Goal: Task Accomplishment & Management: Use online tool/utility

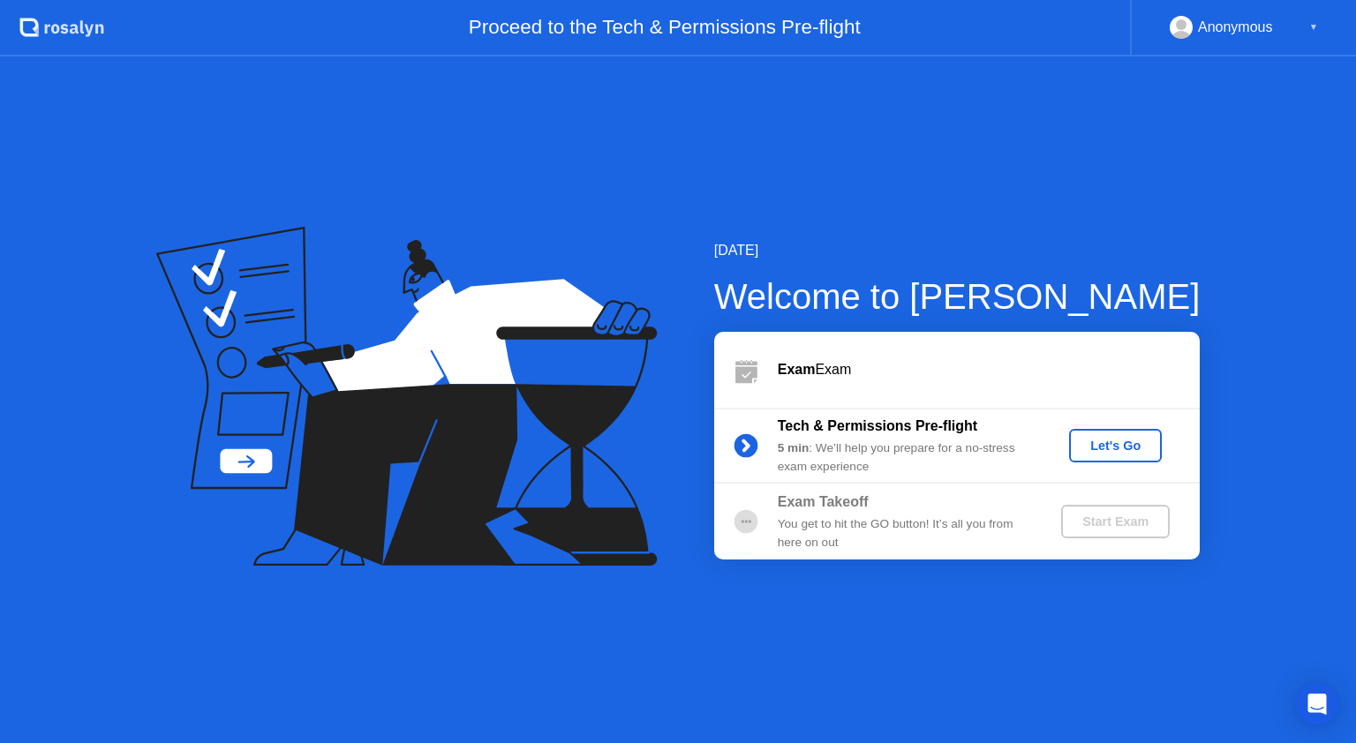
click at [1126, 452] on div "Let's Go" at bounding box center [1115, 446] width 79 height 14
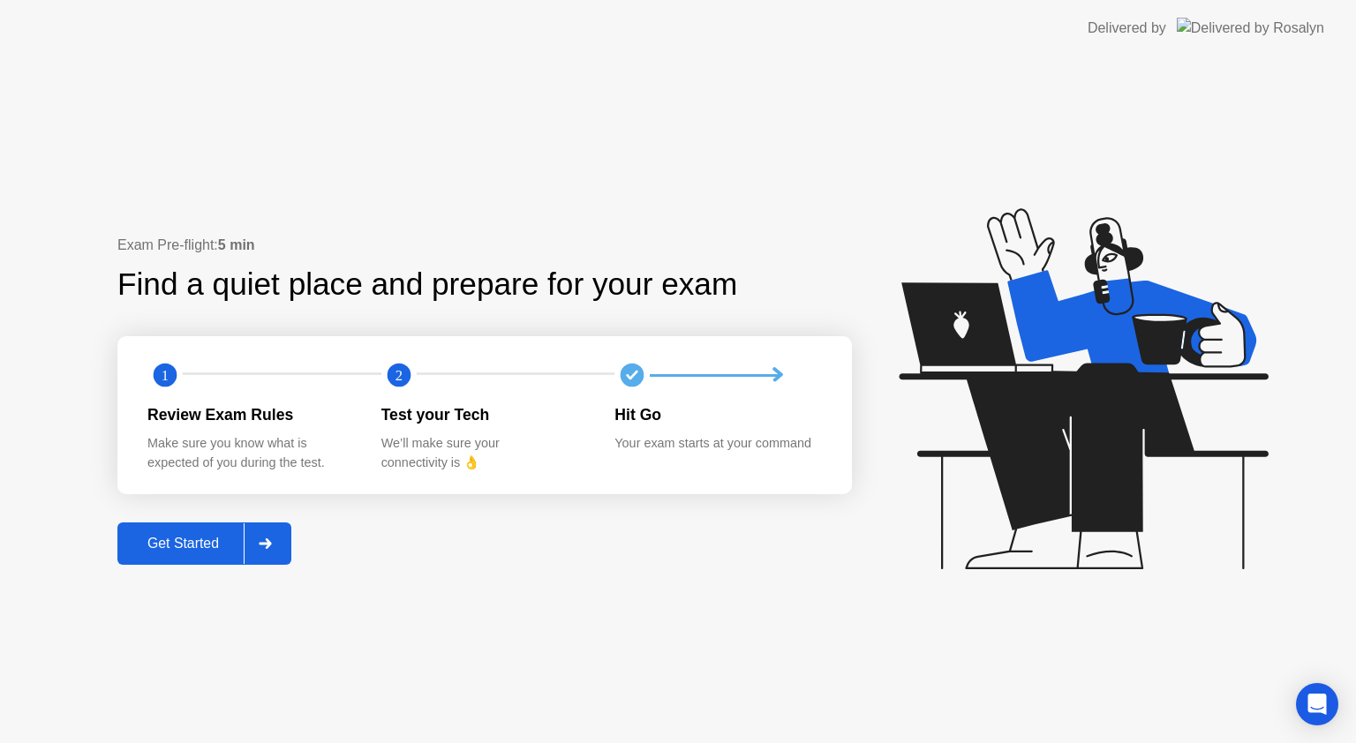
click at [201, 556] on button "Get Started" at bounding box center [204, 544] width 174 height 42
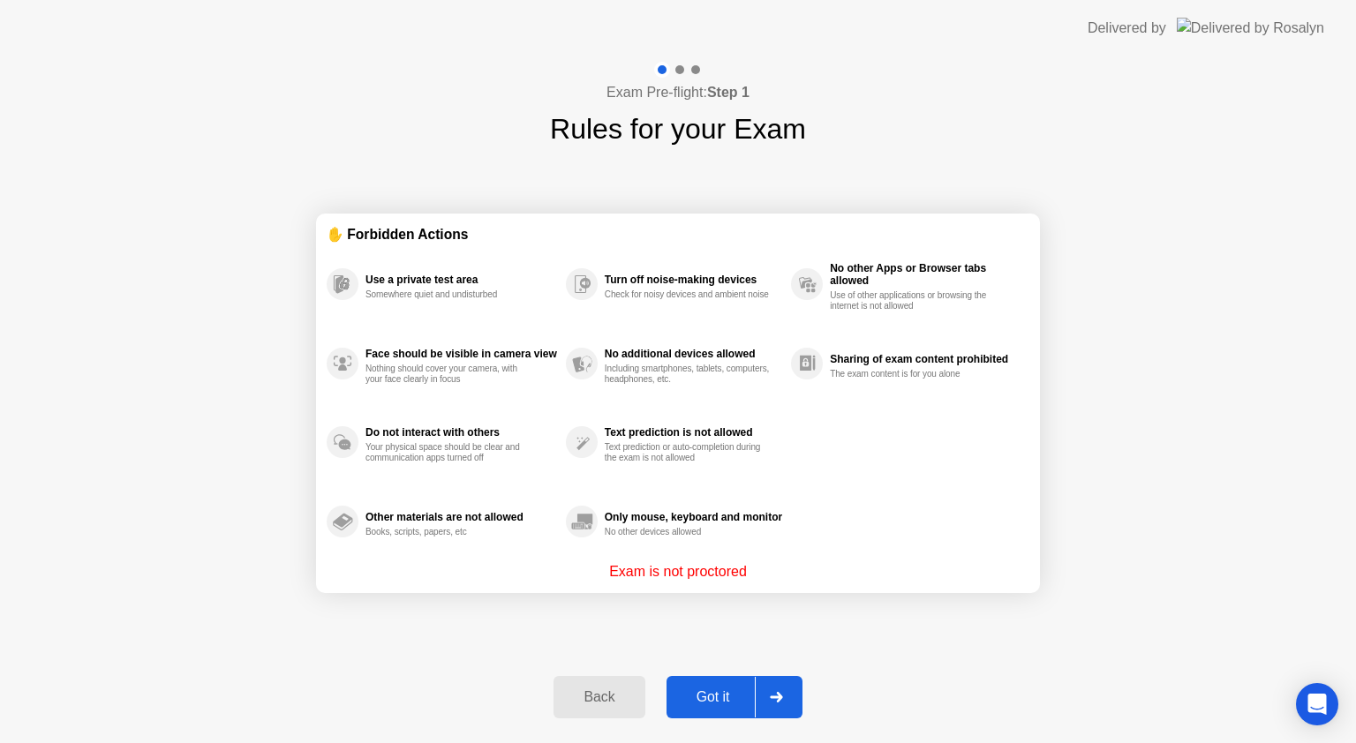
click at [719, 684] on button "Got it" at bounding box center [735, 697] width 136 height 42
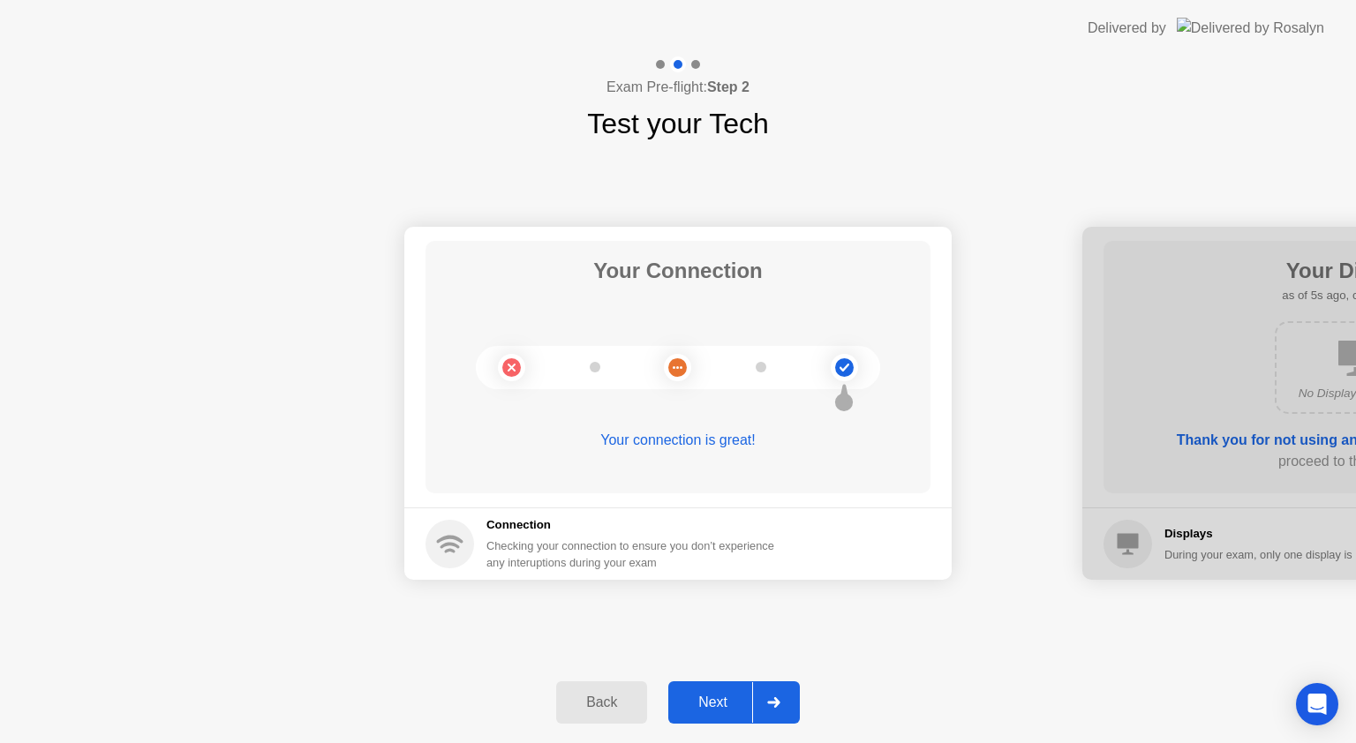
click at [728, 697] on div "Next" at bounding box center [713, 703] width 79 height 16
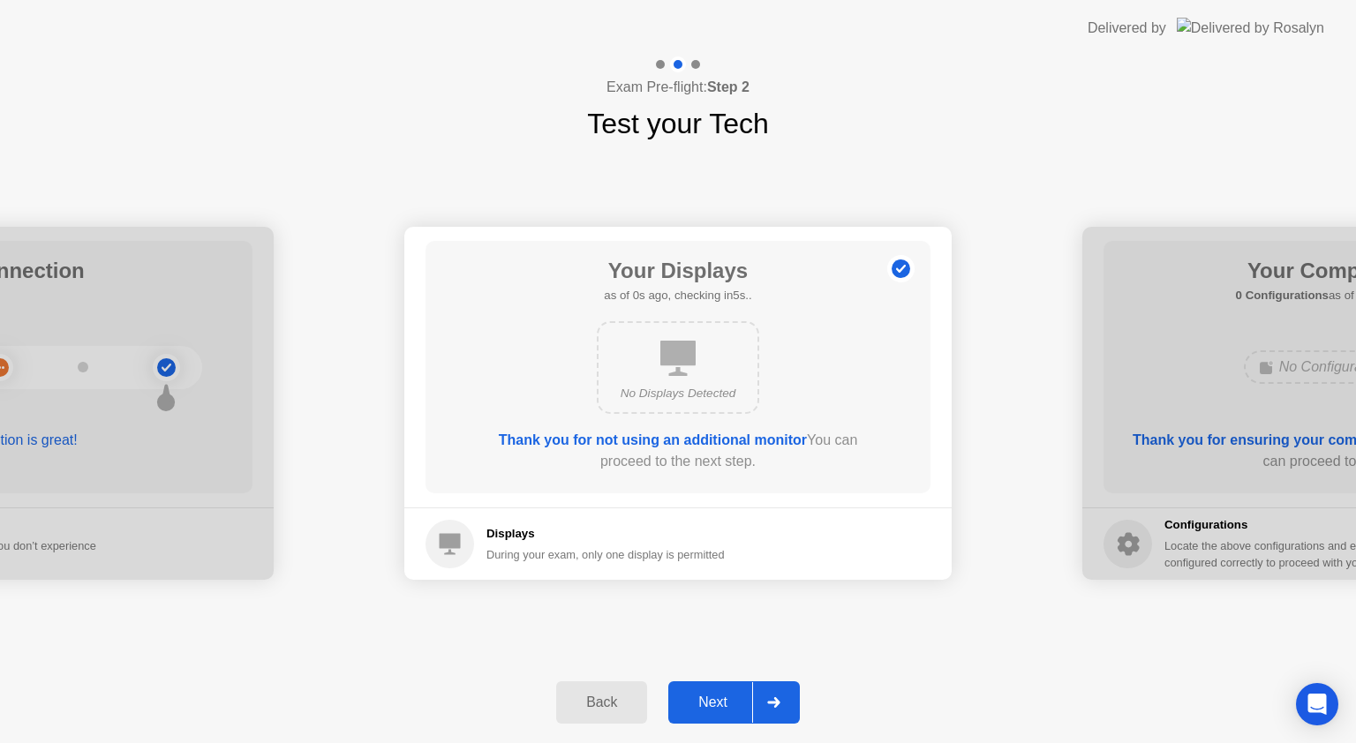
click at [728, 714] on button "Next" at bounding box center [734, 703] width 132 height 42
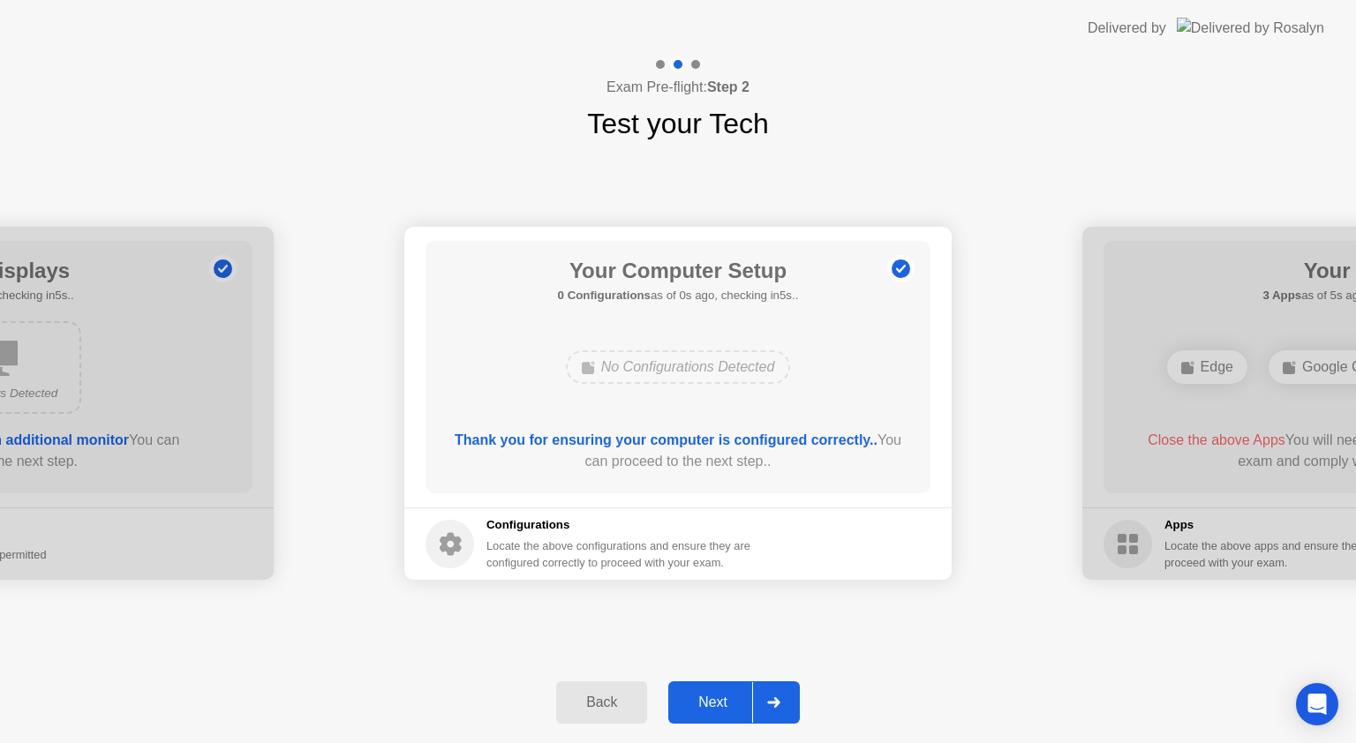
click at [728, 714] on button "Next" at bounding box center [734, 703] width 132 height 42
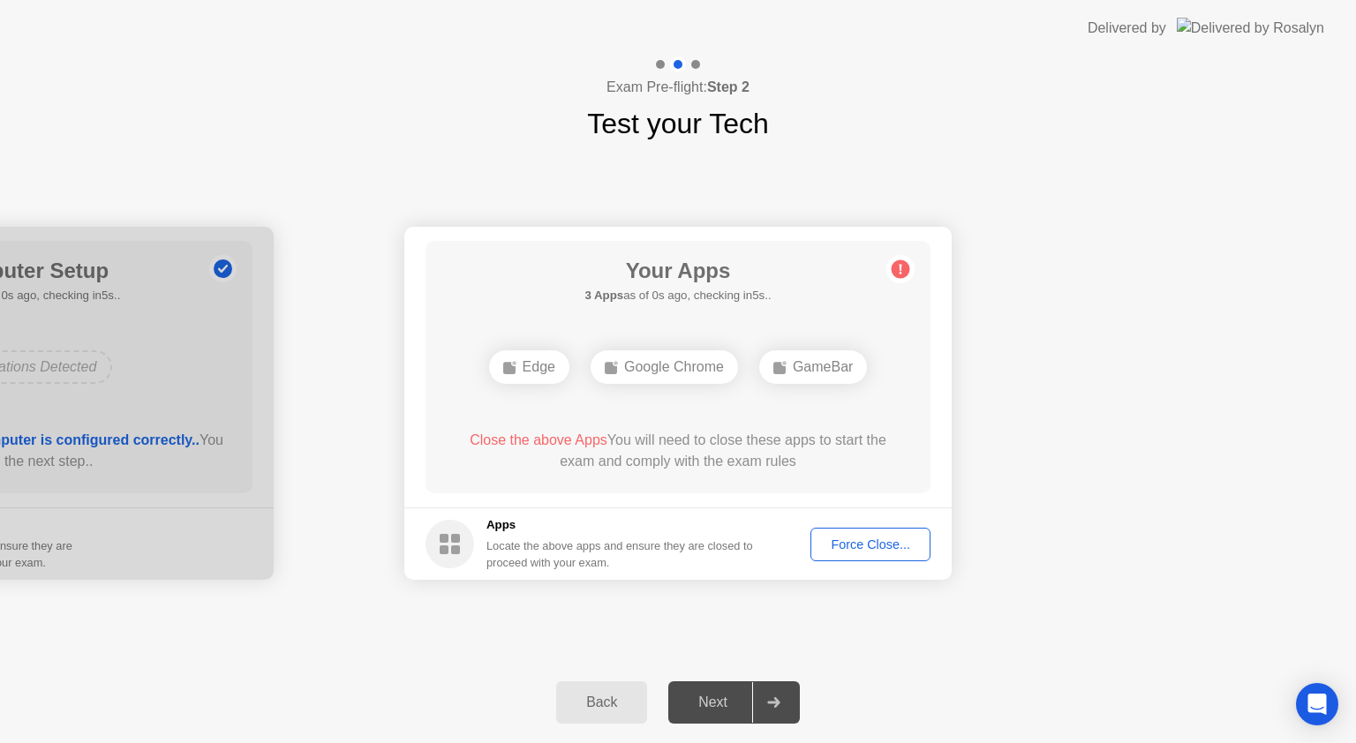
click at [866, 544] on div "Force Close..." at bounding box center [871, 545] width 108 height 14
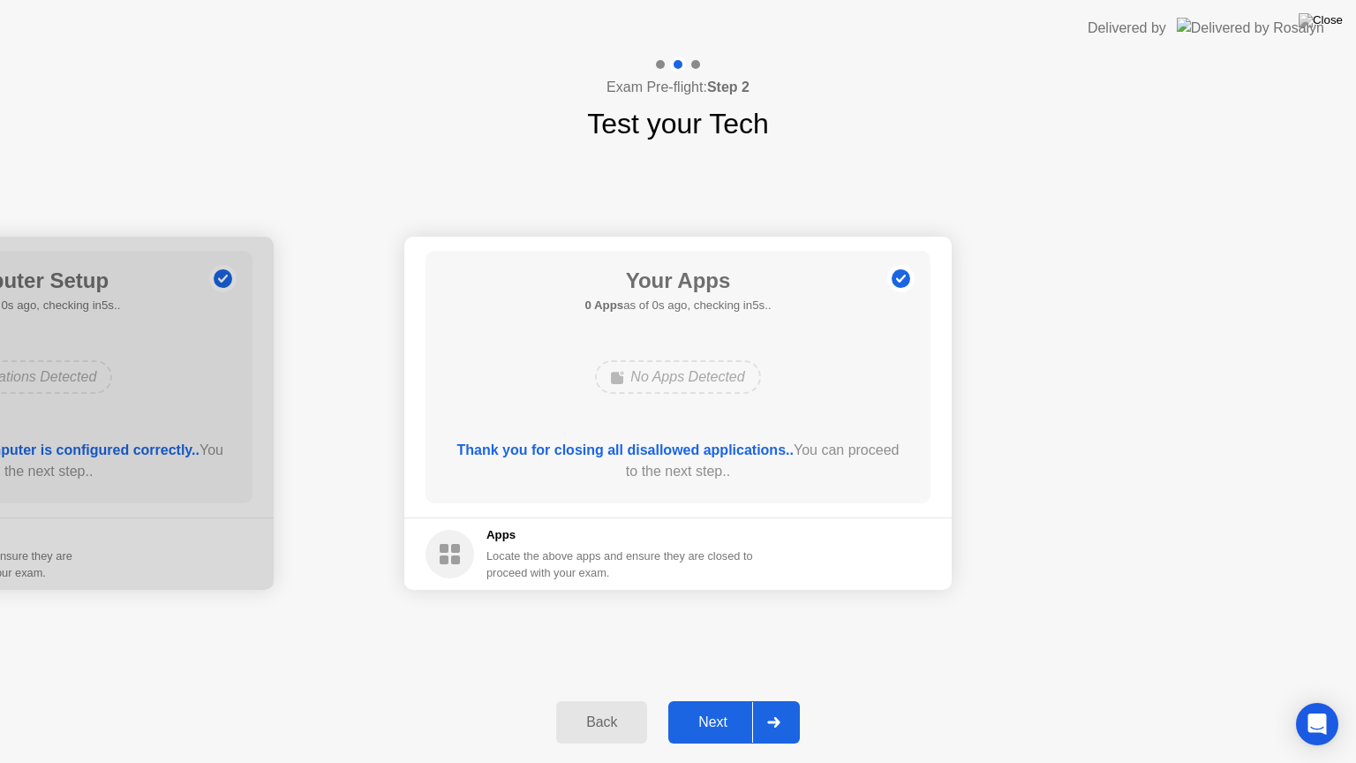
click at [698, 714] on div "Next" at bounding box center [713, 722] width 79 height 16
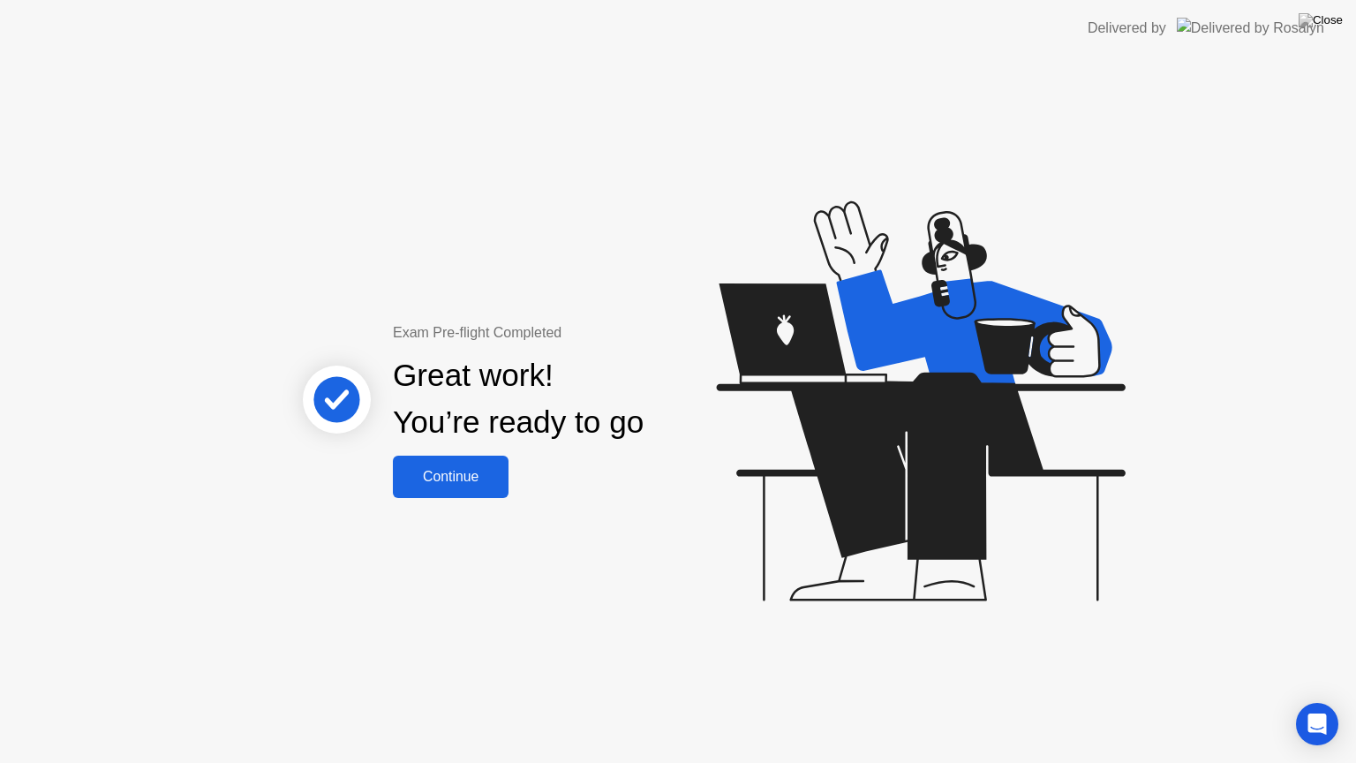
click at [442, 473] on div "Continue" at bounding box center [450, 477] width 105 height 16
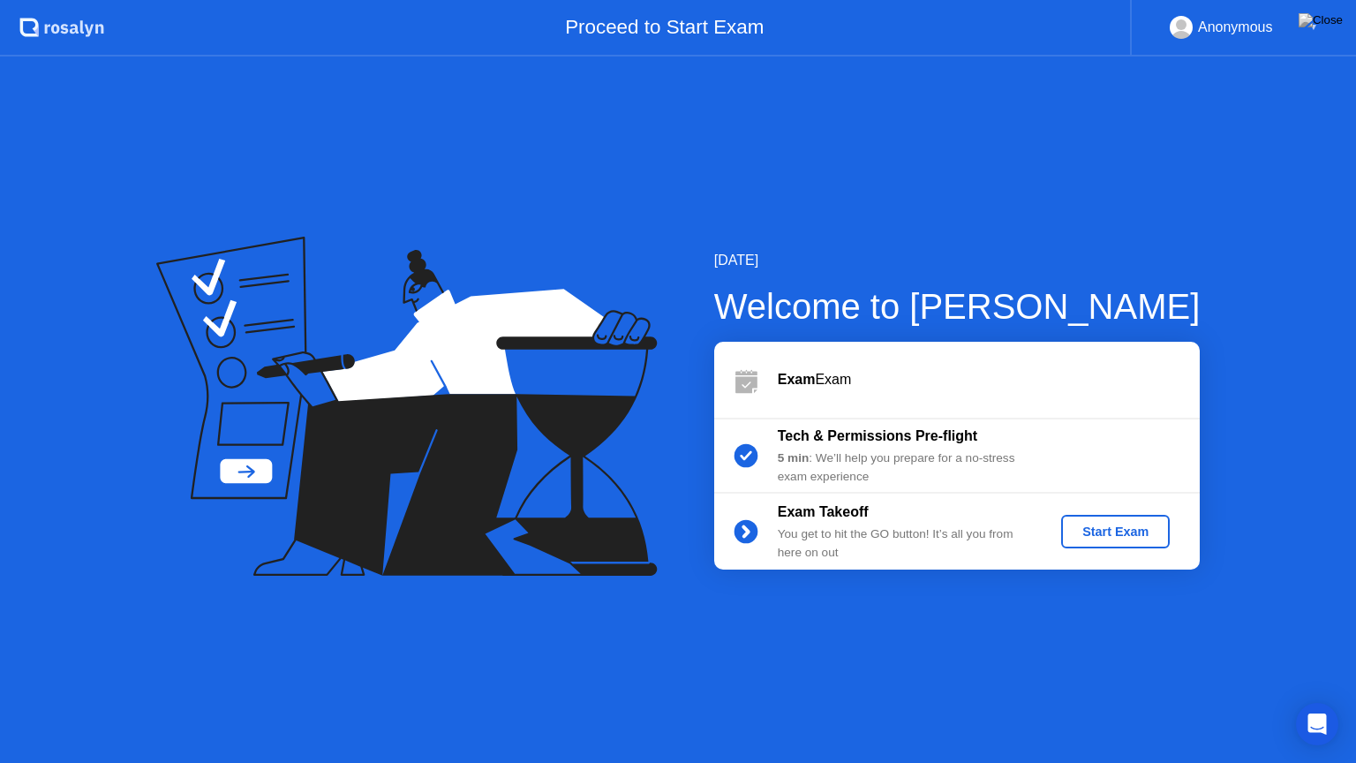
click at [1118, 537] on div "Start Exam" at bounding box center [1115, 531] width 94 height 14
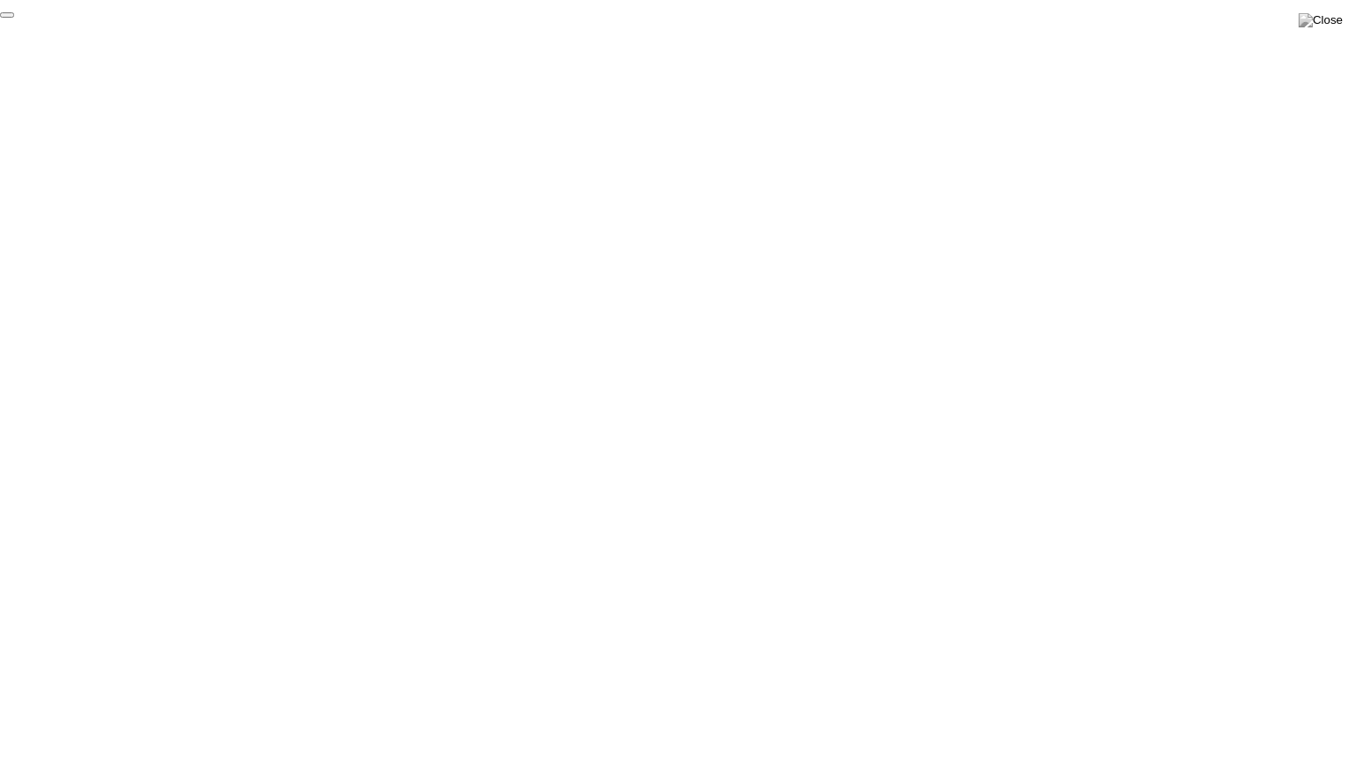
click div "End Proctoring Session"
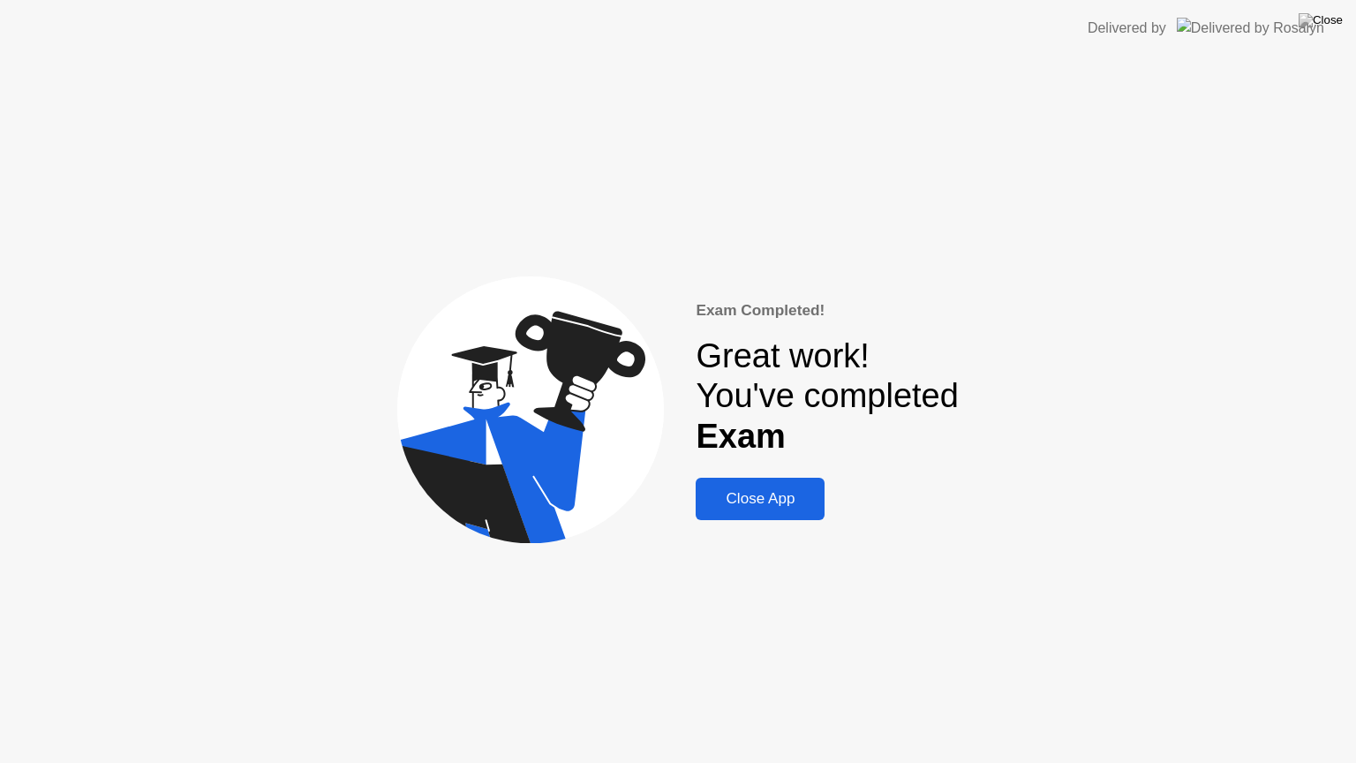
click at [746, 504] on div "Close App" at bounding box center [760, 499] width 118 height 18
